Goal: Navigation & Orientation: Find specific page/section

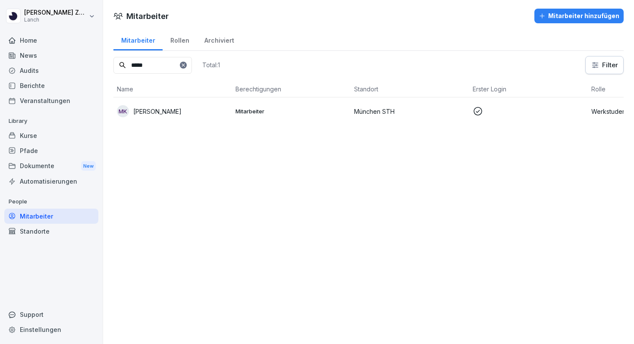
click at [35, 45] on div "Home" at bounding box center [51, 40] width 94 height 15
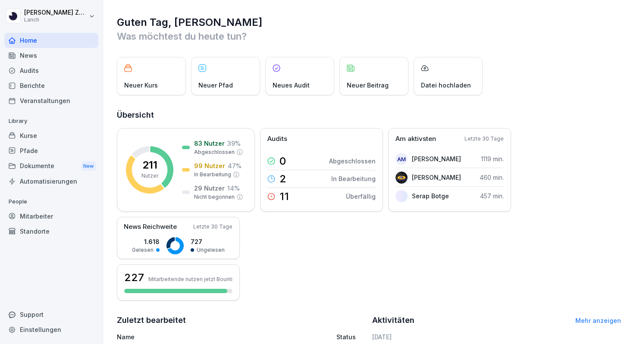
click at [35, 213] on div "Mitarbeiter" at bounding box center [51, 216] width 94 height 15
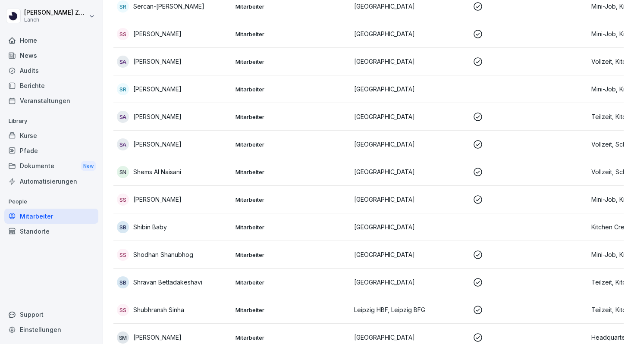
scroll to position [6118, 0]
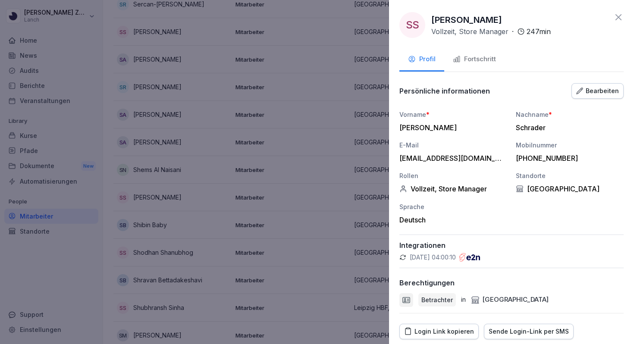
click at [594, 94] on div "Bearbeiten" at bounding box center [597, 90] width 43 height 9
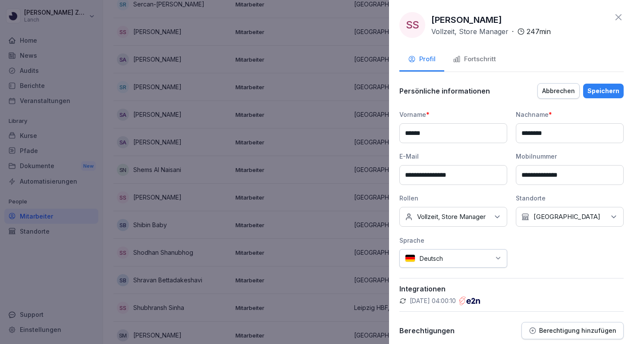
drag, startPoint x: 482, startPoint y: 177, endPoint x: 389, endPoint y: 178, distance: 92.7
click at [389, 178] on div "**********" at bounding box center [511, 172] width 245 height 344
type input "**********"
click at [607, 90] on div "Speichern" at bounding box center [603, 90] width 32 height 9
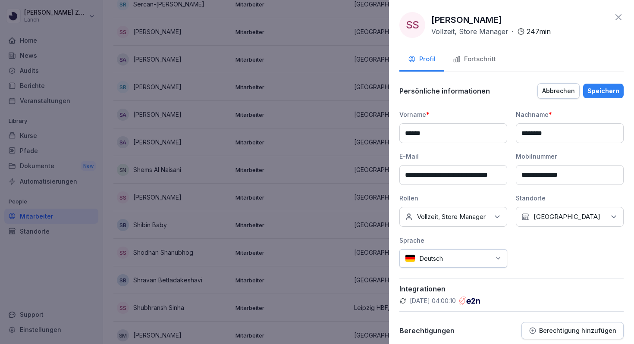
scroll to position [0, 0]
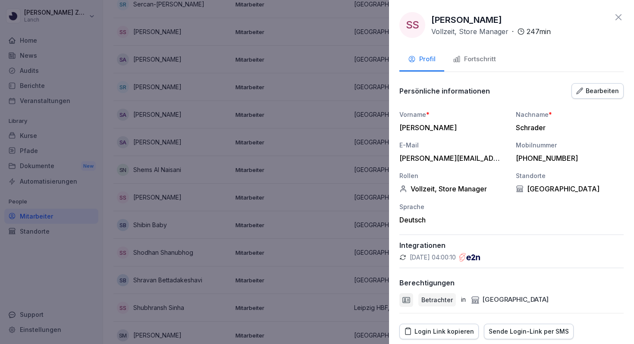
click at [470, 67] on button "Fortschritt" at bounding box center [474, 59] width 60 height 23
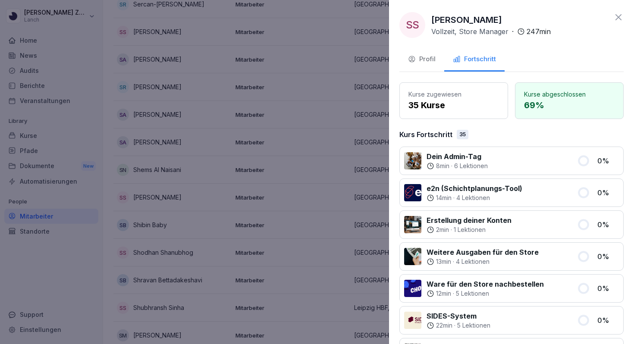
click at [622, 20] on icon at bounding box center [618, 17] width 10 height 10
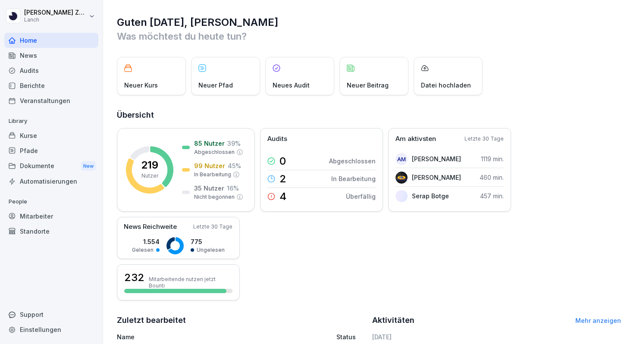
click at [41, 219] on div "Mitarbeiter" at bounding box center [51, 216] width 94 height 15
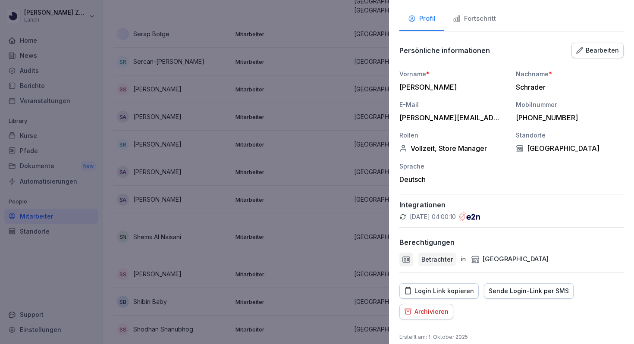
scroll to position [61, 0]
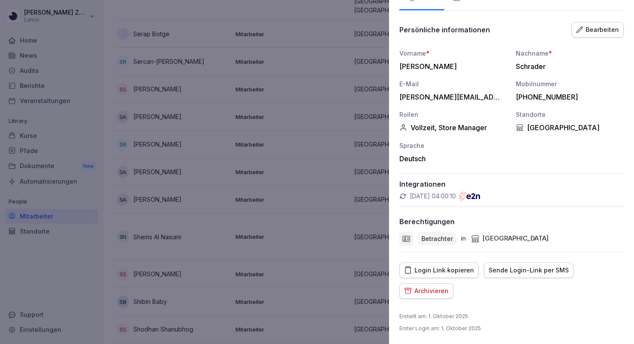
click at [463, 270] on div "Login Link kopieren" at bounding box center [439, 270] width 70 height 9
click at [43, 23] on div at bounding box center [317, 172] width 634 height 344
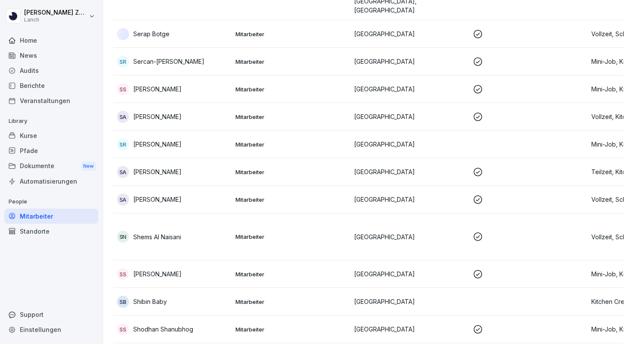
click at [27, 40] on div "Home" at bounding box center [51, 40] width 94 height 15
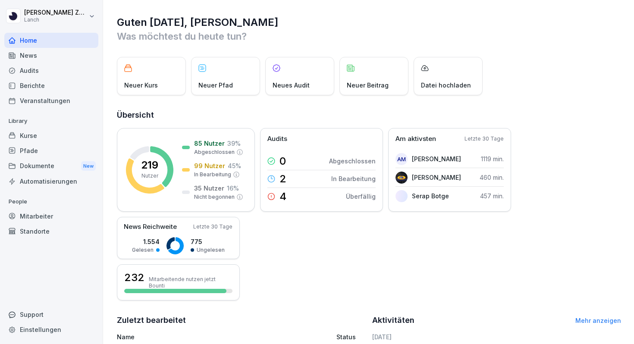
click at [40, 57] on div "News" at bounding box center [51, 55] width 94 height 15
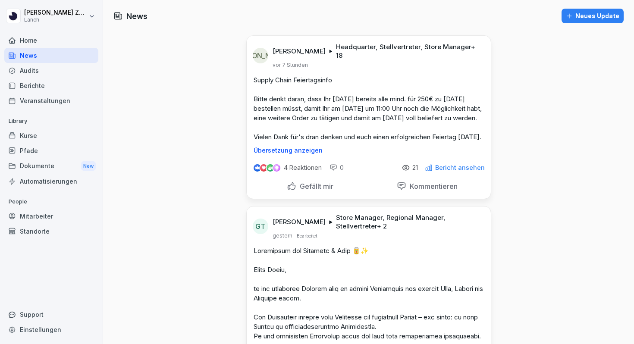
click at [39, 75] on div "Audits" at bounding box center [51, 70] width 94 height 15
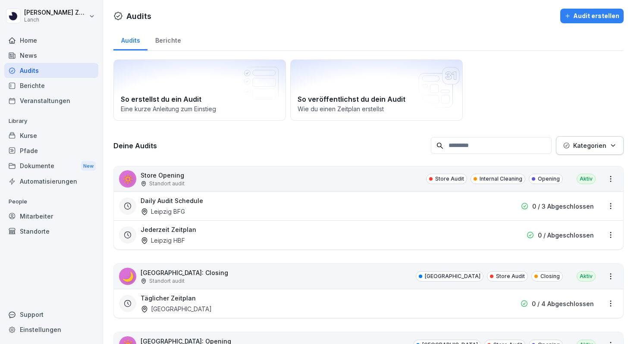
click at [161, 41] on div "Berichte" at bounding box center [167, 39] width 41 height 22
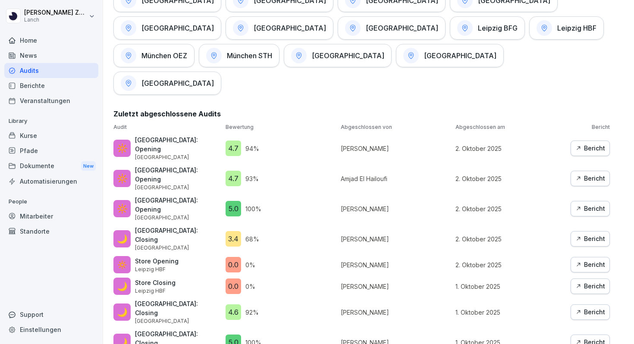
scroll to position [503, 0]
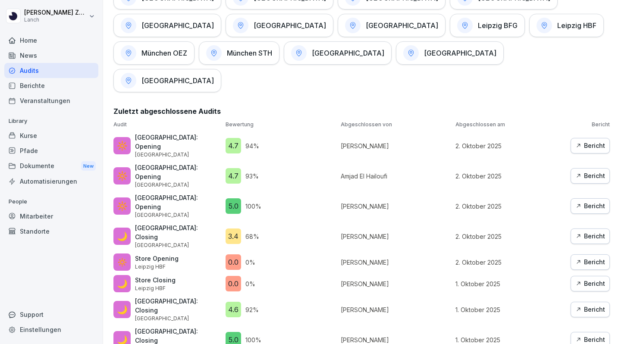
click at [588, 138] on button "Bericht" at bounding box center [589, 146] width 39 height 16
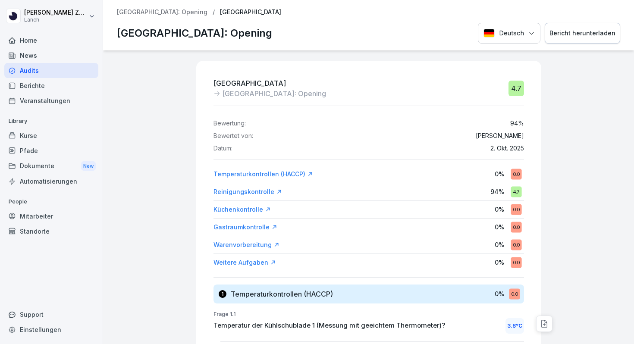
click at [251, 173] on div "Temperaturkontrollen (HACCP)" at bounding box center [263, 174] width 100 height 9
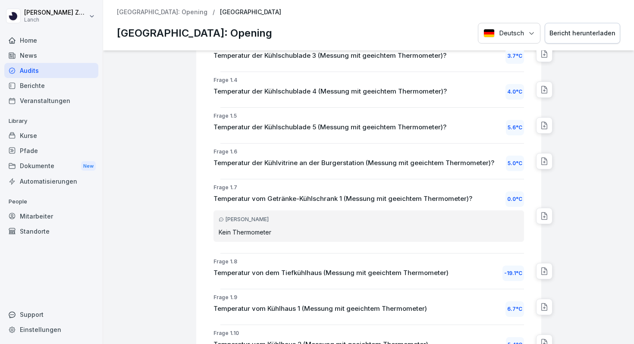
scroll to position [349, 0]
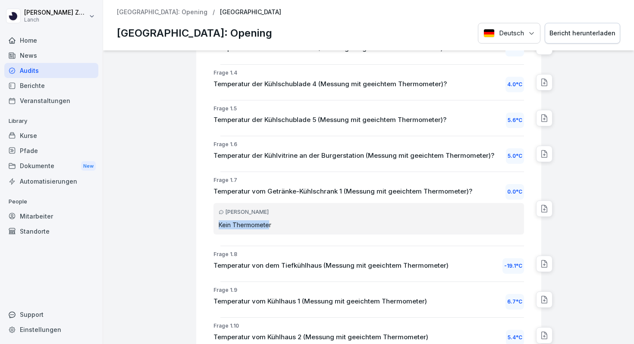
drag, startPoint x: 267, startPoint y: 229, endPoint x: 216, endPoint y: 222, distance: 51.7
click at [216, 222] on div "[PERSON_NAME] Thermometer" at bounding box center [368, 218] width 310 height 31
drag, startPoint x: 340, startPoint y: 192, endPoint x: 213, endPoint y: 189, distance: 126.8
click at [213, 189] on p "Temperatur vom Getränke-Kühlschrank 1 (Messung mit geeichtem Thermometer)?" at bounding box center [342, 192] width 259 height 10
click at [232, 224] on p "Kein Thermometer" at bounding box center [369, 224] width 300 height 9
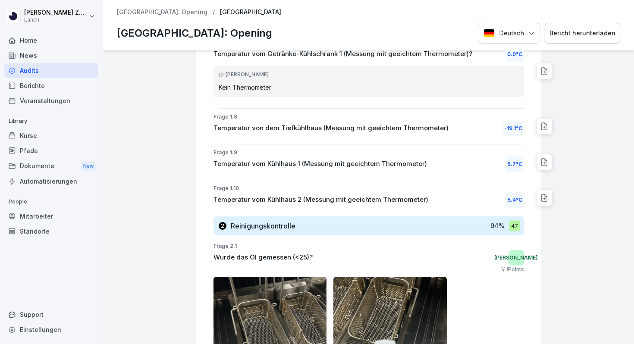
scroll to position [488, 0]
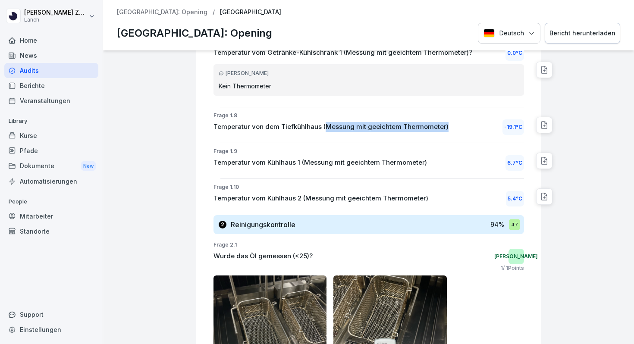
drag, startPoint x: 324, startPoint y: 129, endPoint x: 443, endPoint y: 126, distance: 119.0
click at [443, 125] on p "Temperatur von dem Tiefkühlhaus (Messung mit geeichtem Thermometer)" at bounding box center [330, 127] width 235 height 10
click at [363, 150] on p "Frage 1.9" at bounding box center [368, 151] width 310 height 8
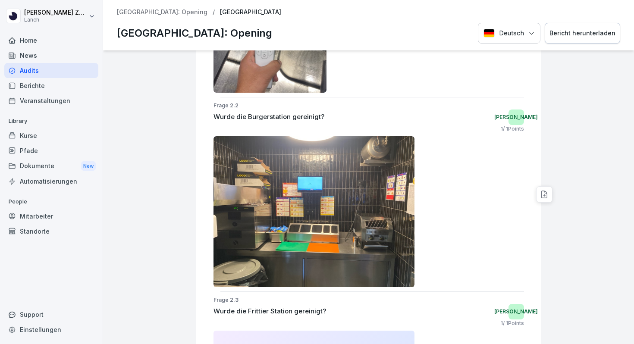
scroll to position [1142, 0]
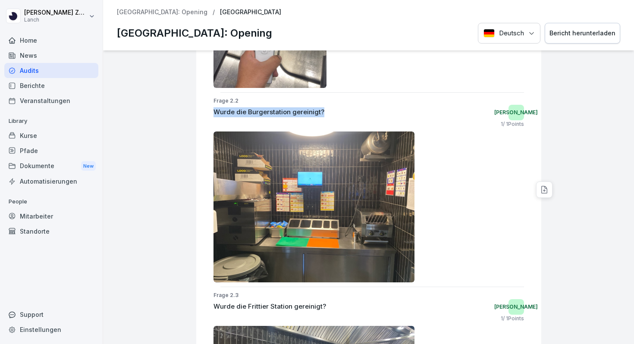
drag, startPoint x: 210, startPoint y: 113, endPoint x: 324, endPoint y: 111, distance: 113.4
click at [324, 111] on div "Frage 2.2 Wurde die Burgerstation gereinigt? Ja 1 / 1 Points" at bounding box center [372, 189] width 338 height 185
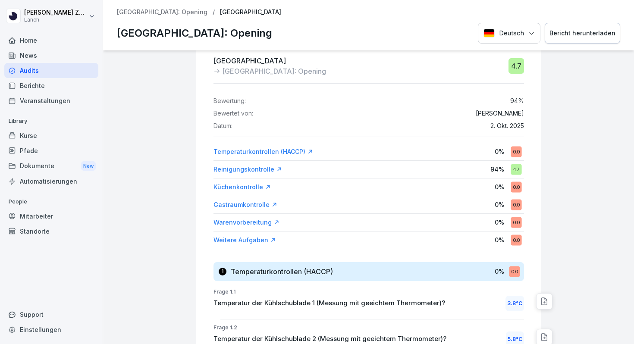
scroll to position [0, 0]
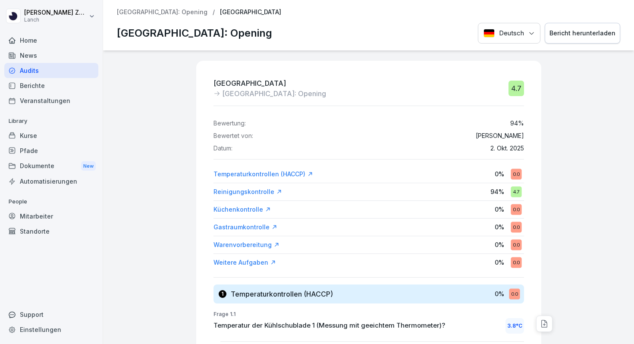
click at [128, 14] on p "[GEOGRAPHIC_DATA]: Opening" at bounding box center [162, 12] width 91 height 7
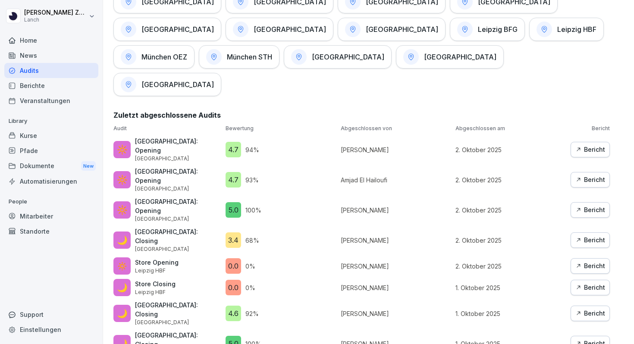
scroll to position [500, 0]
click at [582, 235] on div "Bericht" at bounding box center [590, 239] width 30 height 9
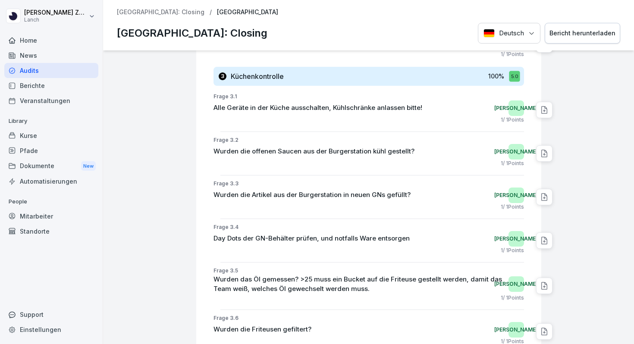
scroll to position [817, 0]
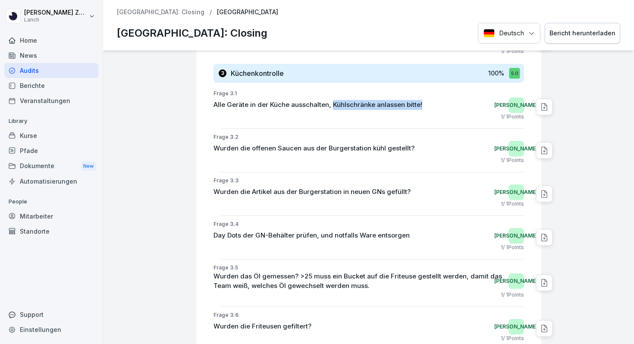
drag, startPoint x: 331, startPoint y: 107, endPoint x: 421, endPoint y: 108, distance: 90.1
click at [421, 108] on div "Alle Geräte in der Küche ausschalten, Kühlschränke anlassen bitte! Ja" at bounding box center [368, 105] width 310 height 16
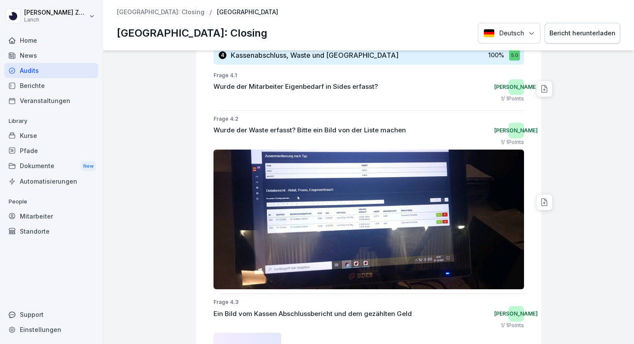
scroll to position [1133, 0]
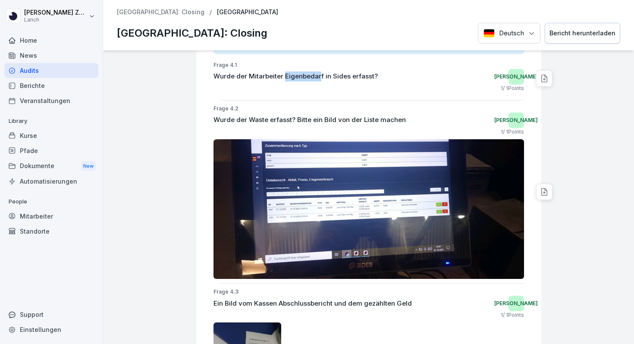
drag, startPoint x: 285, startPoint y: 76, endPoint x: 319, endPoint y: 76, distance: 34.5
click at [319, 76] on p "Wurde der Mitarbeiter Eigenbedarf in Sides erfasst?" at bounding box center [295, 77] width 164 height 10
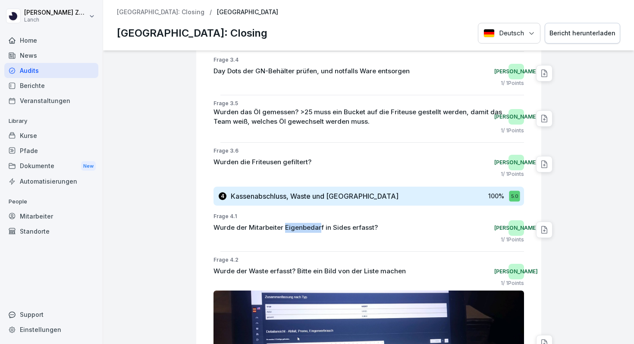
scroll to position [977, 0]
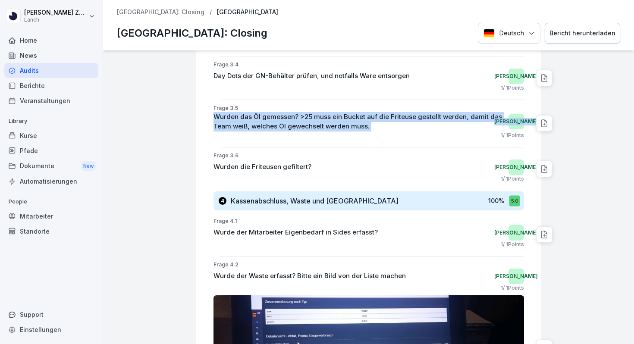
drag, startPoint x: 214, startPoint y: 115, endPoint x: 366, endPoint y: 137, distance: 154.2
click at [366, 137] on div "Frage 3.5 Wurden das Öl gemessen? >25 muss ein Bucket auf die Friteuse gestellt…" at bounding box center [372, 123] width 338 height 38
click at [366, 128] on p "Wurden das Öl gemessen? >25 muss ein Bucket auf die Friteuse gestellt werden, d…" at bounding box center [358, 121] width 291 height 19
drag, startPoint x: 366, startPoint y: 128, endPoint x: 215, endPoint y: 119, distance: 150.7
click at [215, 119] on p "Wurden das Öl gemessen? >25 muss ein Bucket auf die Friteuse gestellt werden, d…" at bounding box center [358, 121] width 291 height 19
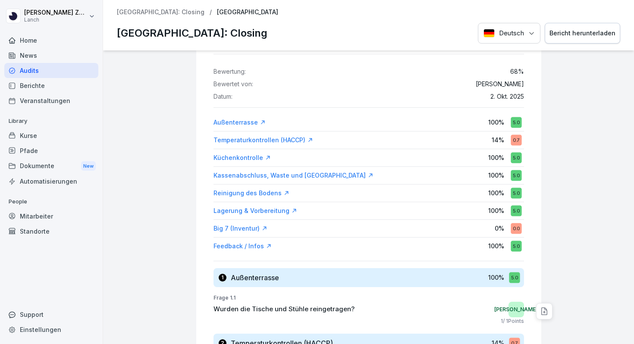
scroll to position [0, 0]
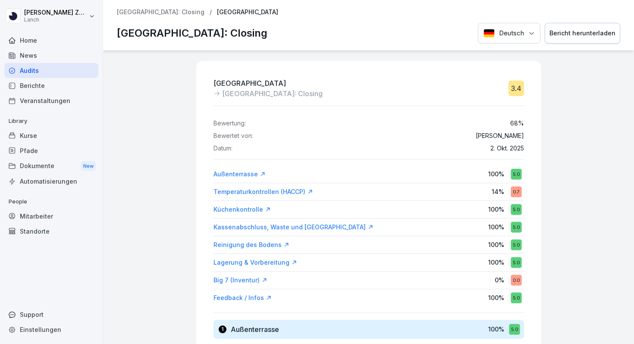
click at [38, 71] on div "Audits" at bounding box center [51, 70] width 94 height 15
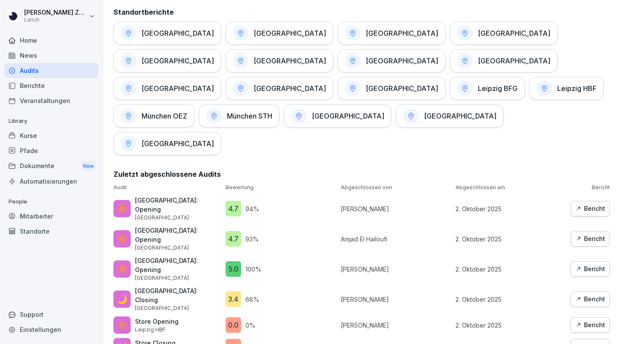
scroll to position [442, 0]
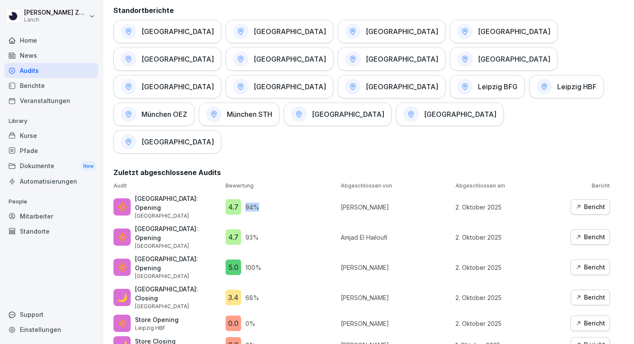
drag, startPoint x: 247, startPoint y: 149, endPoint x: 266, endPoint y: 149, distance: 19.0
click at [266, 199] on div "4.7 94 %" at bounding box center [280, 207] width 111 height 16
drag, startPoint x: 246, startPoint y: 169, endPoint x: 263, endPoint y: 169, distance: 17.2
click at [261, 229] on div "4.7 93 %" at bounding box center [280, 237] width 111 height 16
drag, startPoint x: 254, startPoint y: 238, endPoint x: 246, endPoint y: 238, distance: 8.2
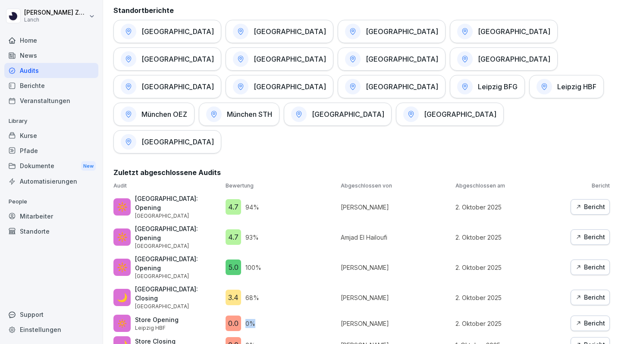
click at [246, 319] on p "0 %" at bounding box center [250, 323] width 10 height 9
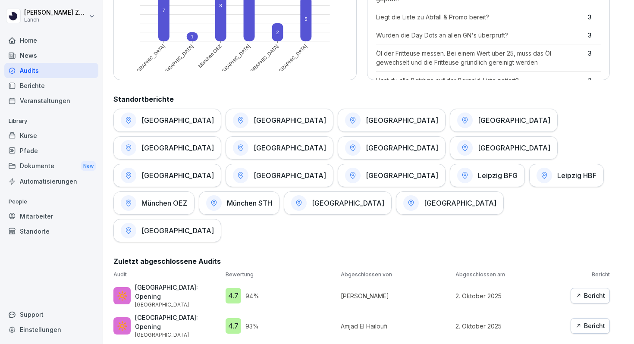
scroll to position [349, 0]
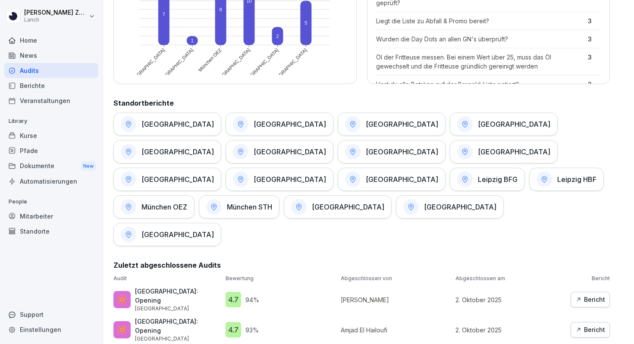
click at [366, 153] on h1 "[GEOGRAPHIC_DATA]" at bounding box center [402, 151] width 72 height 9
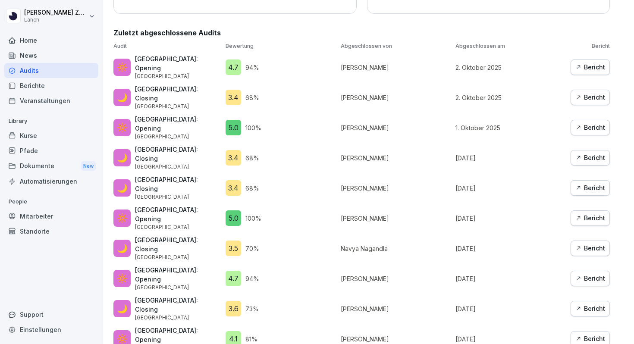
scroll to position [262, 0]
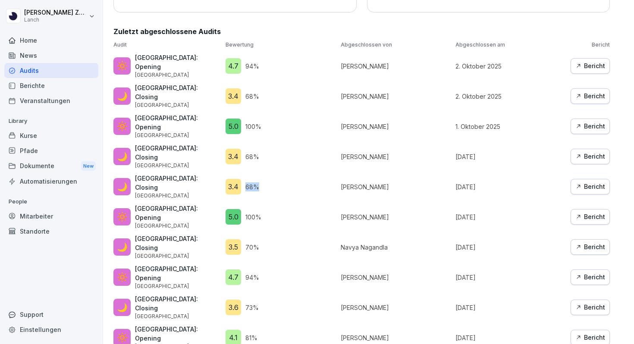
drag, startPoint x: 244, startPoint y: 148, endPoint x: 259, endPoint y: 147, distance: 14.7
click at [259, 179] on div "3.4 68 %" at bounding box center [280, 187] width 111 height 16
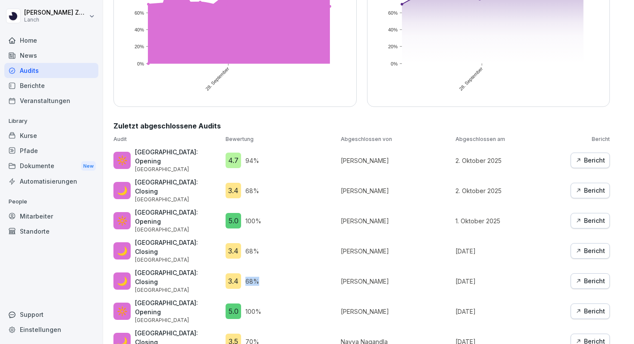
scroll to position [170, 0]
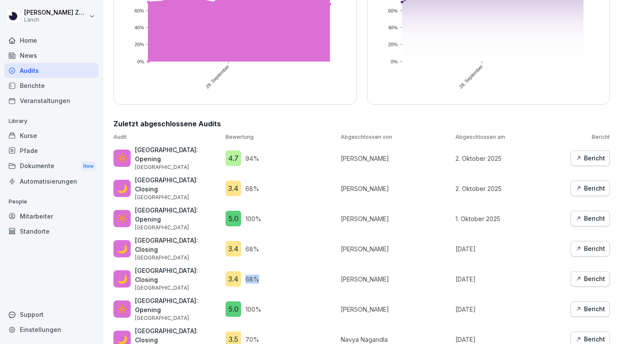
click at [46, 86] on div "Berichte" at bounding box center [51, 85] width 94 height 15
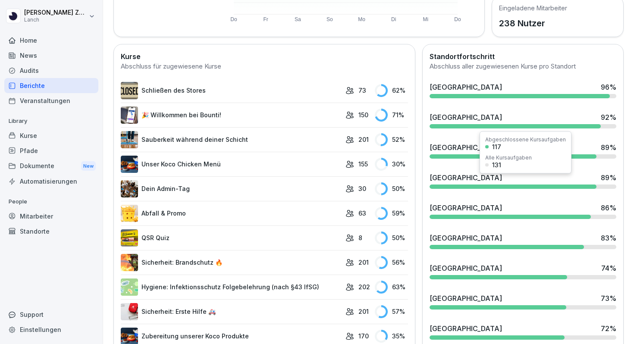
scroll to position [202, 0]
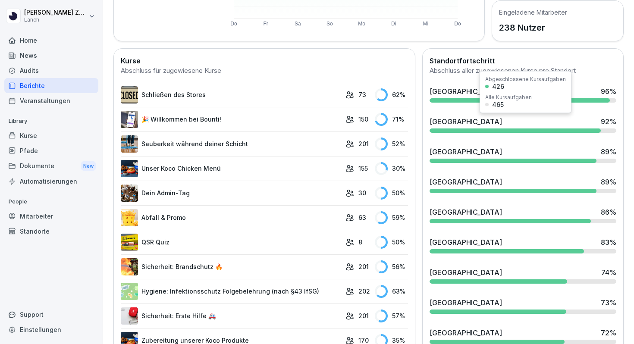
click at [526, 127] on div "[GEOGRAPHIC_DATA] Altstadt 92 %" at bounding box center [523, 124] width 194 height 23
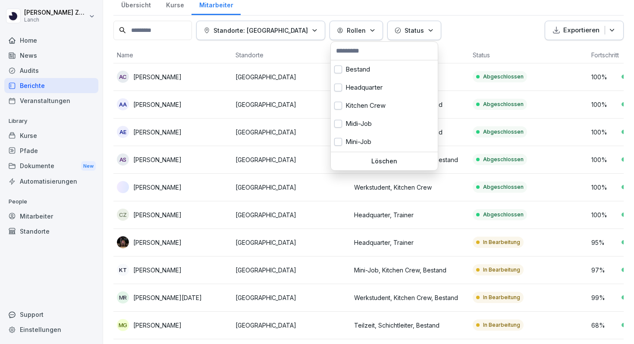
click at [360, 34] on button "Rollen" at bounding box center [355, 30] width 53 height 19
click at [364, 112] on div "Kitchen Crew" at bounding box center [384, 106] width 107 height 18
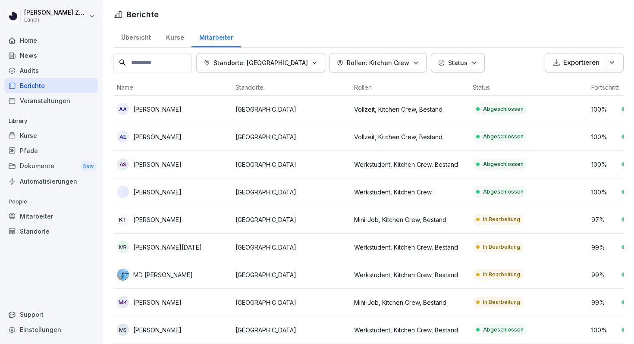
click at [447, 13] on html "[PERSON_NAME] Lanch Home News Audits Berichte Veranstaltungen Library Kurse Pfa…" at bounding box center [317, 172] width 634 height 344
click at [34, 169] on div "Dokumente New" at bounding box center [51, 166] width 94 height 16
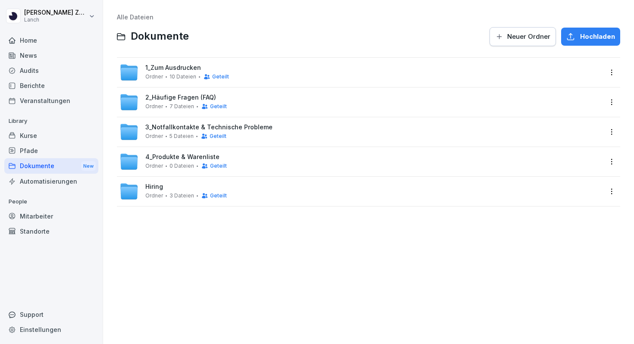
click at [163, 65] on span "1_Zum Ausdrucken" at bounding box center [173, 67] width 56 height 7
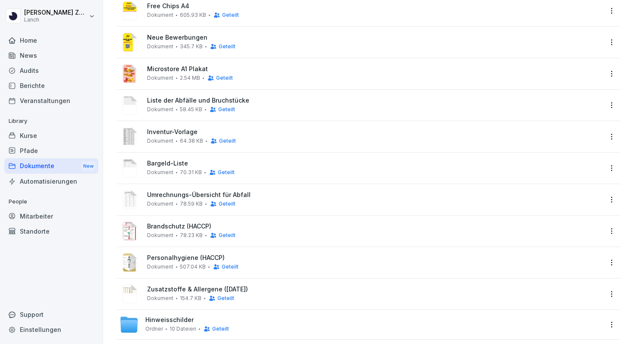
scroll to position [72, 0]
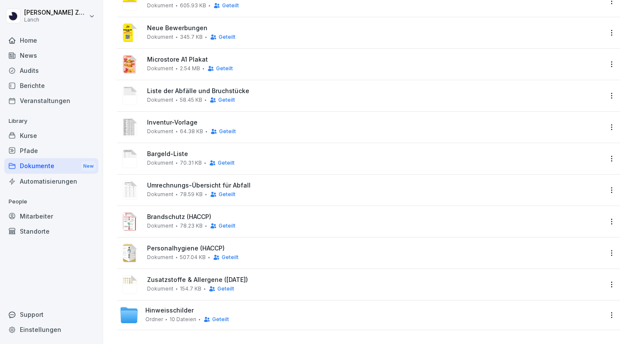
click at [160, 313] on span "Hinweisschilder" at bounding box center [169, 310] width 48 height 7
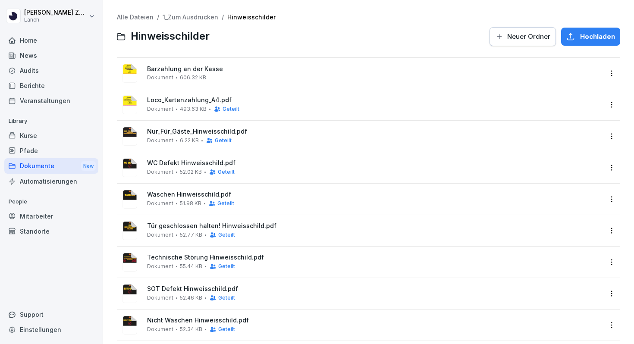
click at [33, 221] on div "Mitarbeiter" at bounding box center [51, 216] width 94 height 15
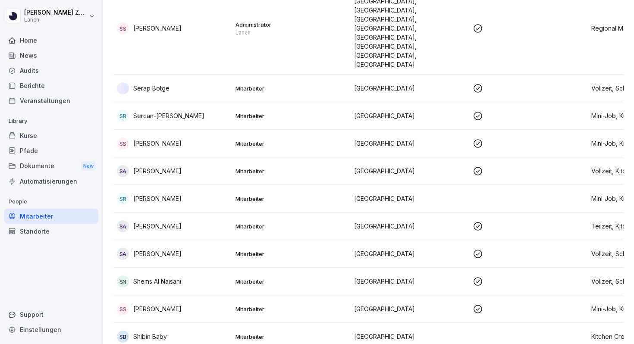
scroll to position [6010, 0]
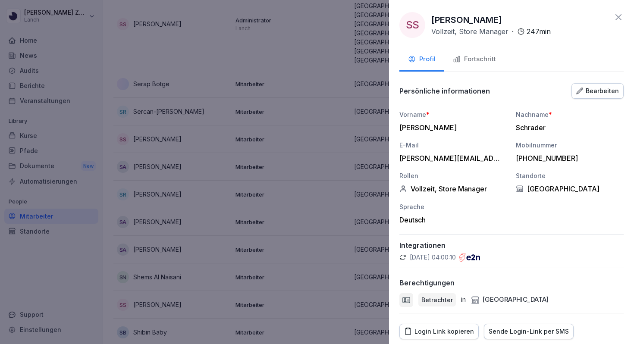
click at [620, 15] on icon at bounding box center [618, 17] width 10 height 10
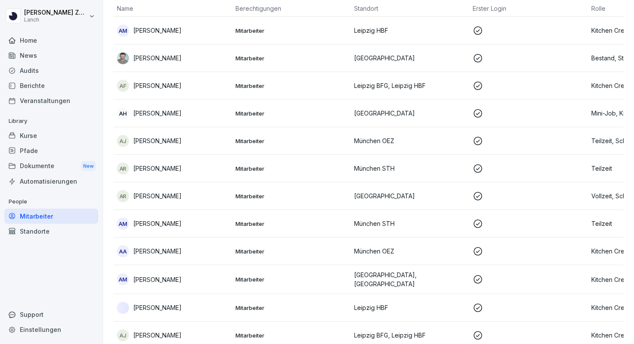
scroll to position [0, 0]
